Goal: Information Seeking & Learning: Compare options

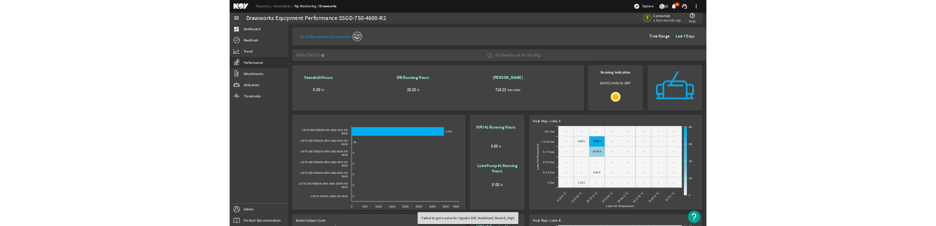
scroll to position [195, 0]
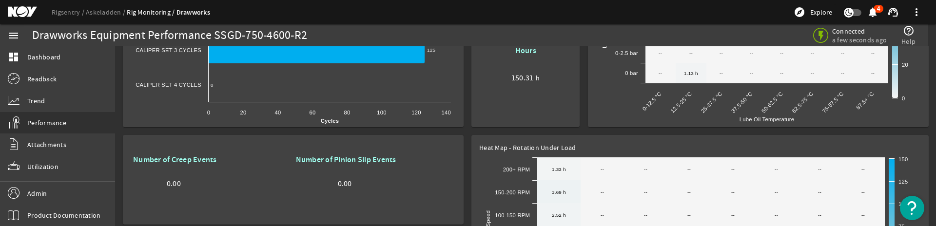
scroll to position [442, 0]
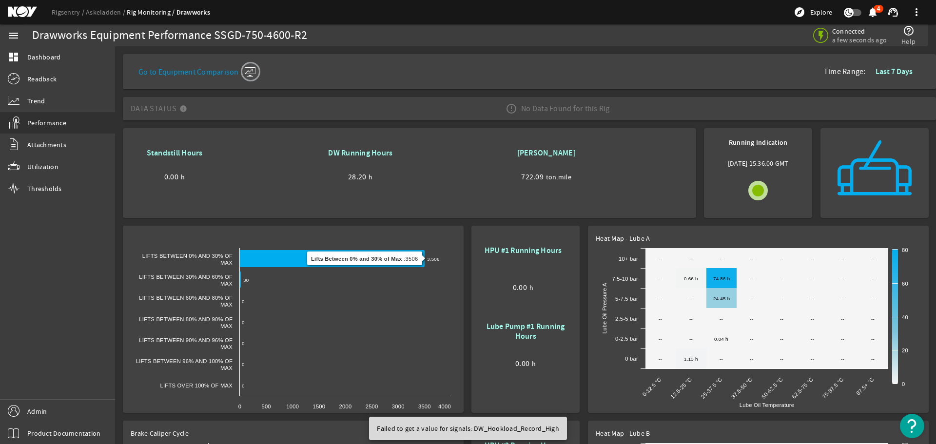
click at [250, 66] on mat-icon at bounding box center [250, 71] width 19 height 19
